Goal: Find specific page/section: Find specific page/section

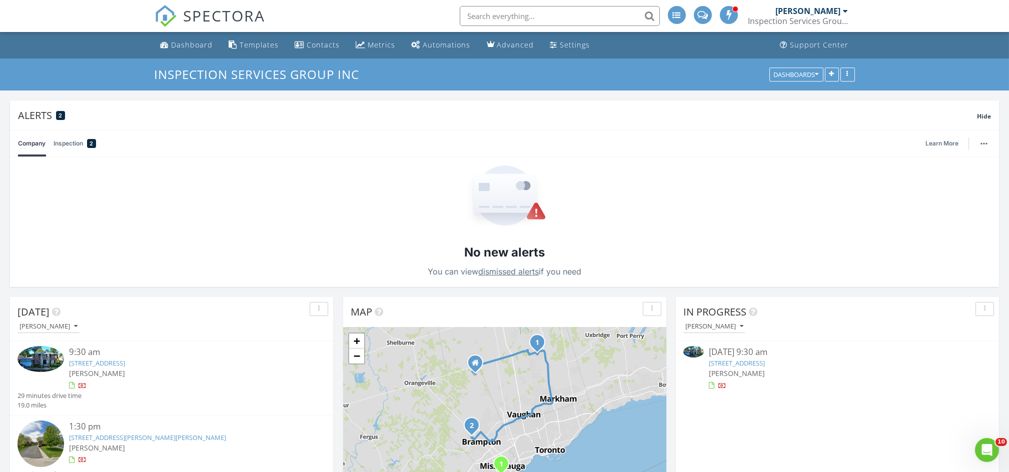
click at [765, 364] on link "[STREET_ADDRESS]" at bounding box center [737, 363] width 56 height 9
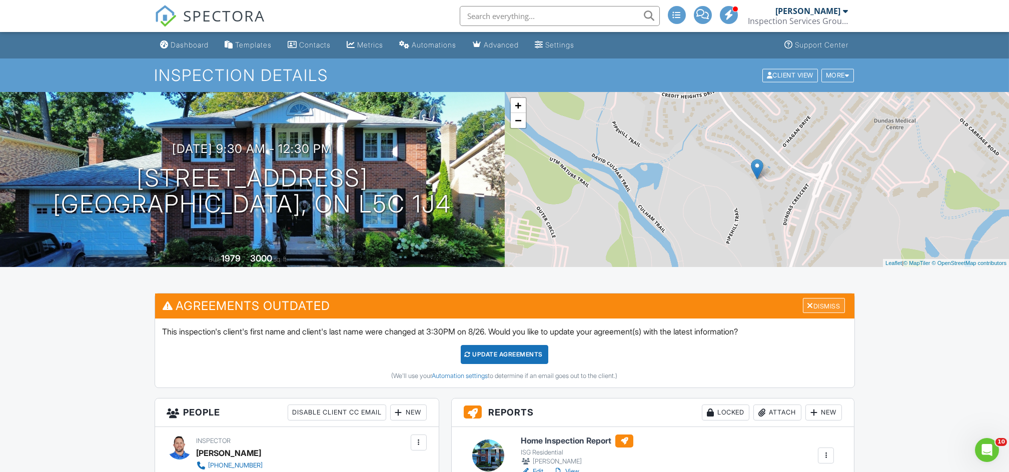
click at [820, 300] on div "Dismiss" at bounding box center [824, 306] width 42 height 16
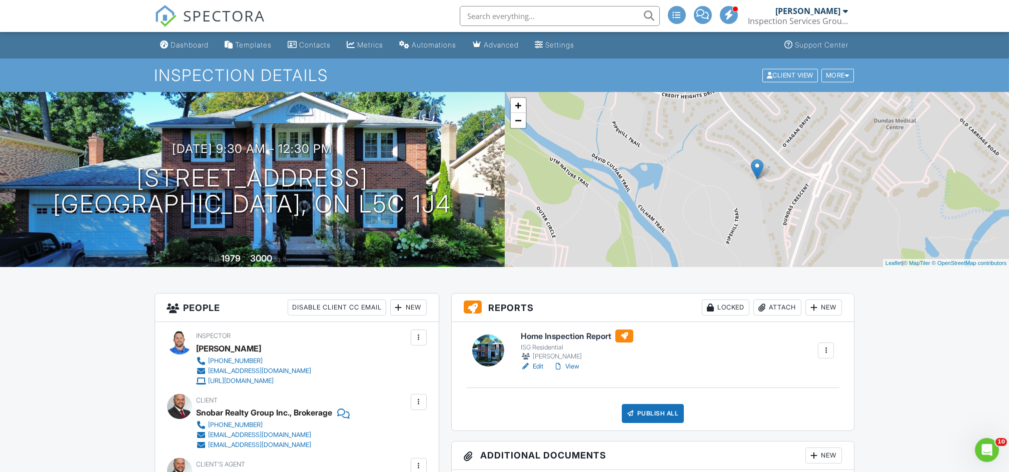
click at [594, 335] on h6 "Home Inspection Report" at bounding box center [577, 336] width 113 height 13
